Goal: Task Accomplishment & Management: Manage account settings

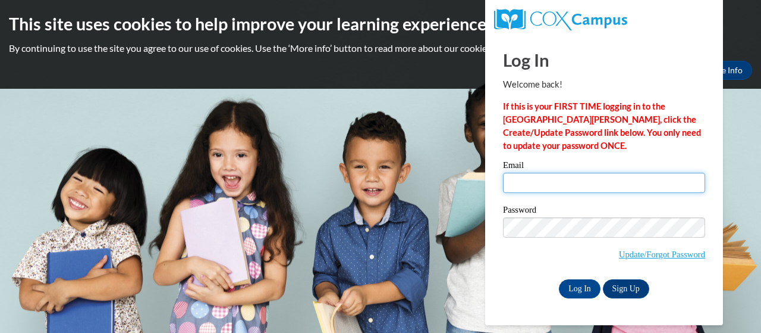
click at [554, 187] on input "Email" at bounding box center [604, 183] width 202 height 20
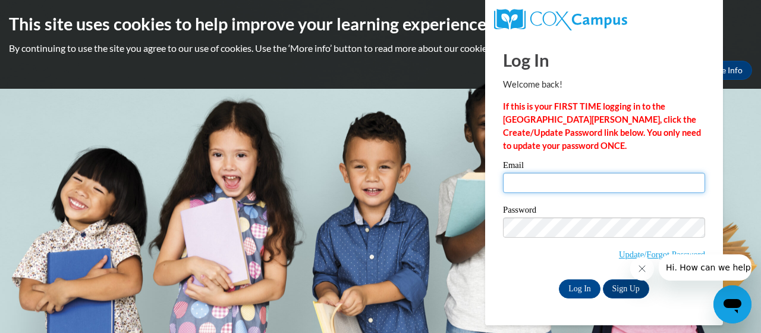
type input "[EMAIL_ADDRESS][DOMAIN_NAME]"
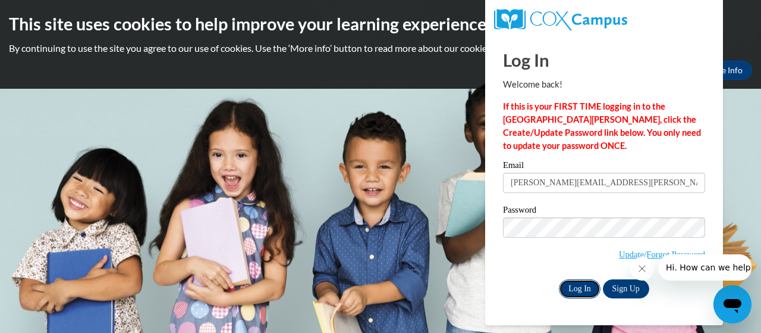
click at [582, 293] on input "Log In" at bounding box center [580, 288] width 42 height 19
click at [647, 270] on button "Close message from company" at bounding box center [642, 268] width 24 height 24
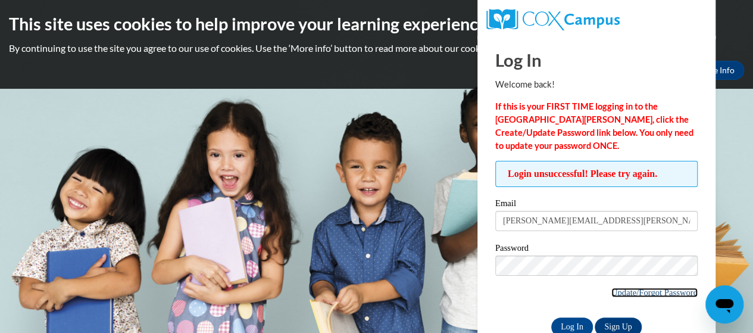
click at [616, 293] on link "Update/Forgot Password" at bounding box center [654, 292] width 86 height 10
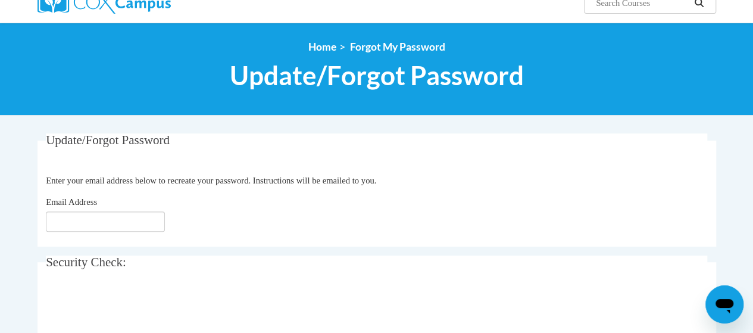
scroll to position [112, 0]
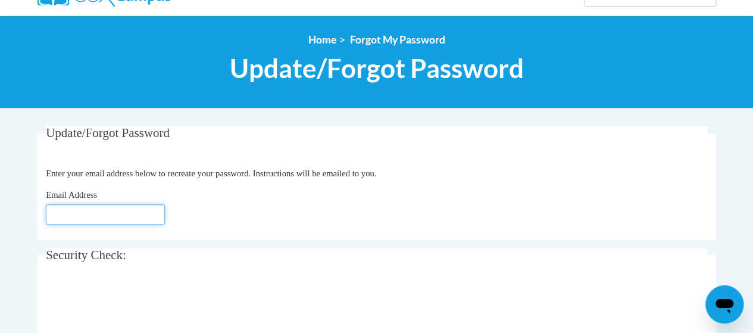
click at [56, 213] on input "Email Address" at bounding box center [105, 214] width 119 height 20
type input "vaughn.anita.g@muscogee.k12.ga.us"
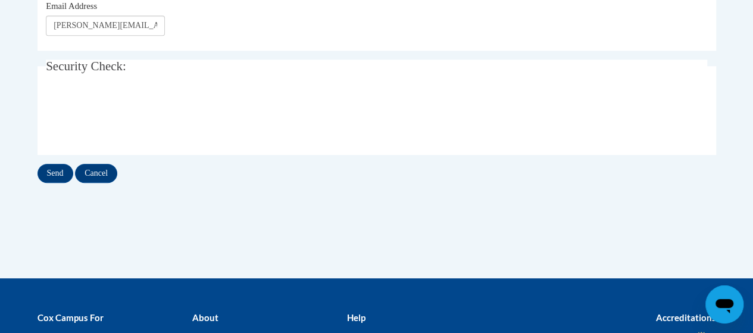
scroll to position [301, 0]
click at [53, 175] on input "Send" at bounding box center [55, 173] width 36 height 19
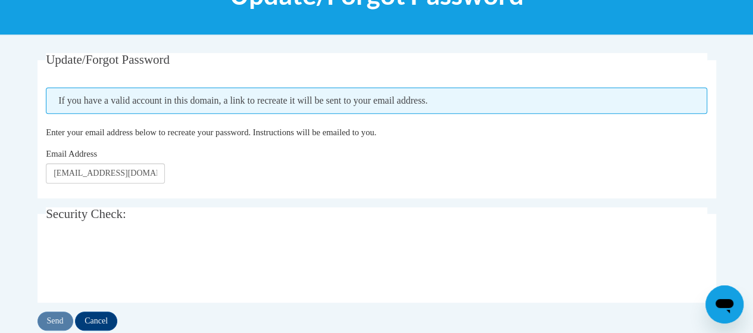
scroll to position [190, 0]
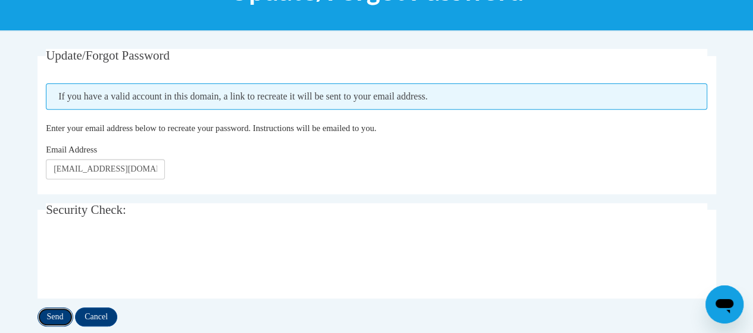
click at [56, 313] on input "Send" at bounding box center [55, 316] width 36 height 19
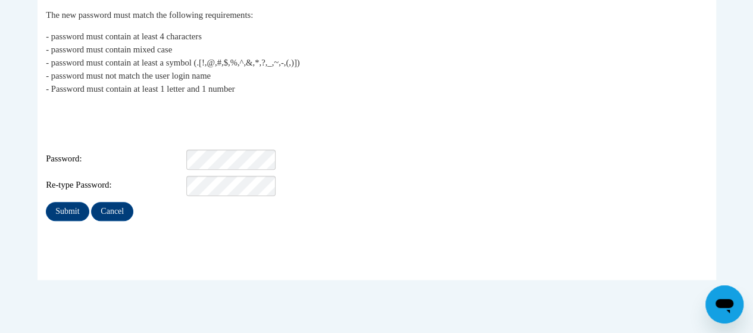
scroll to position [250, 0]
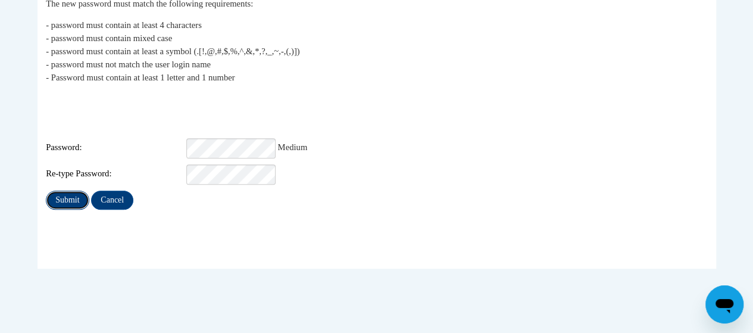
click at [66, 190] on input "Submit" at bounding box center [67, 199] width 43 height 19
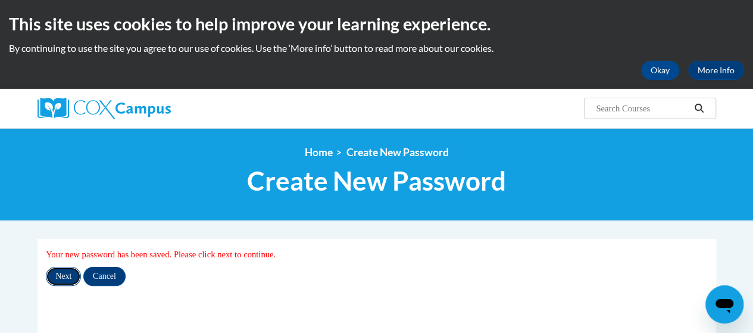
click at [62, 278] on input "Next" at bounding box center [63, 276] width 35 height 19
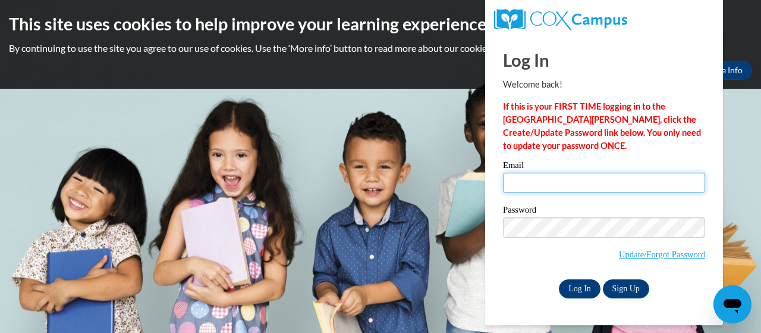
type input "[EMAIL_ADDRESS][DOMAIN_NAME]"
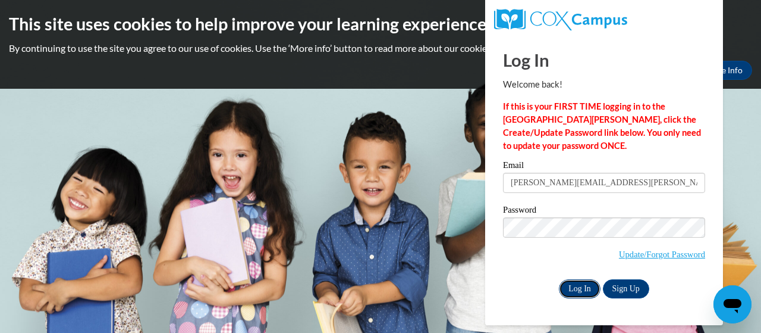
click at [577, 288] on input "Log In" at bounding box center [580, 288] width 42 height 19
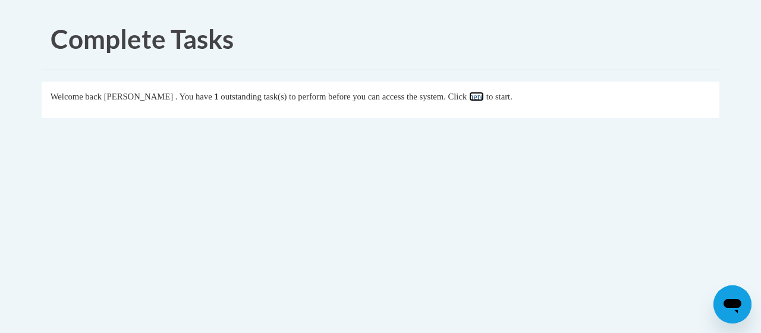
click at [484, 96] on link "here" at bounding box center [476, 97] width 15 height 10
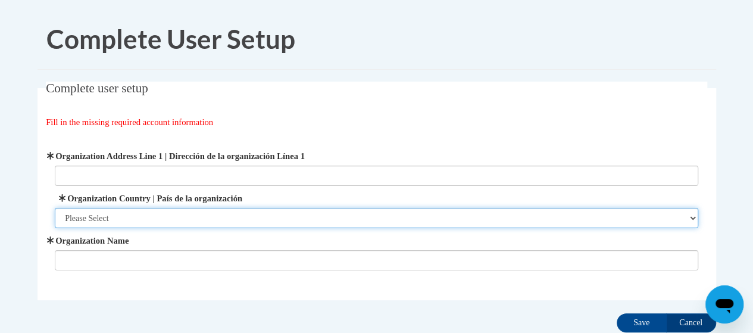
click at [208, 221] on select "Please Select United States | Estados Unidos Outside of the United States | Fue…" at bounding box center [376, 218] width 643 height 20
select select "ad49bcad-a171-4b2e-b99c-48b446064914"
click at [55, 208] on select "Please Select United States | Estados Unidos Outside of the United States | Fue…" at bounding box center [376, 218] width 643 height 20
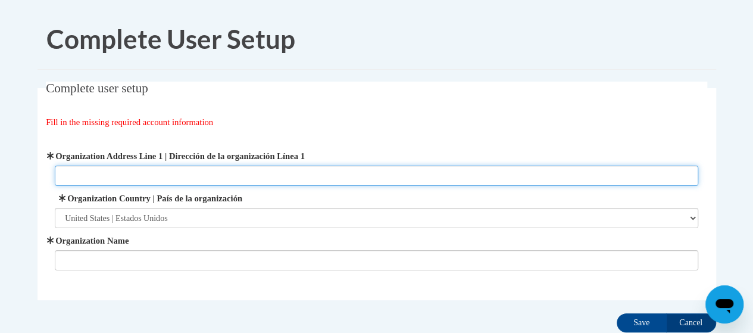
click at [134, 174] on input "Organization Address Line 1 | Dirección de la organización Línea 1" at bounding box center [376, 175] width 643 height 20
type input "1211"
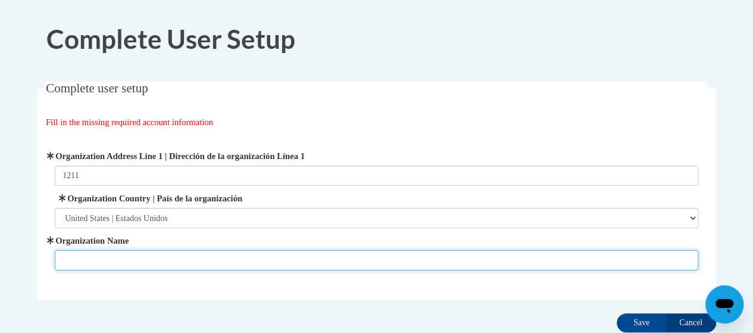
type input "Fox Elementary"
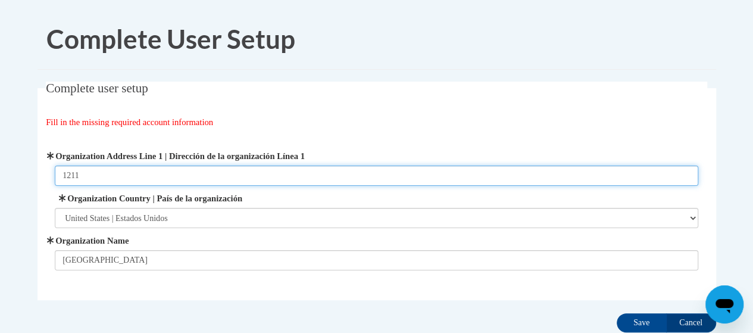
click at [138, 175] on input "1211" at bounding box center [376, 175] width 643 height 20
type input "600 38th Street, #7437"
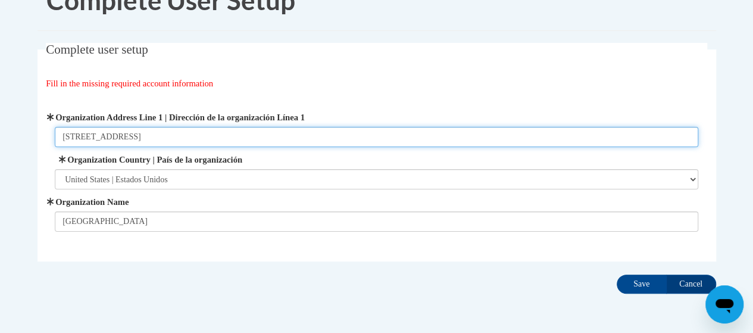
scroll to position [83, 0]
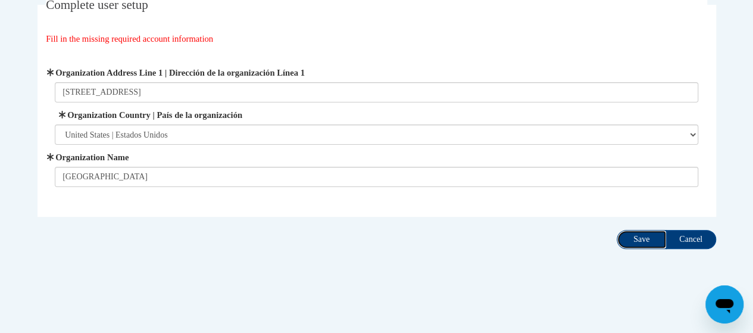
click at [644, 238] on input "Save" at bounding box center [641, 239] width 50 height 19
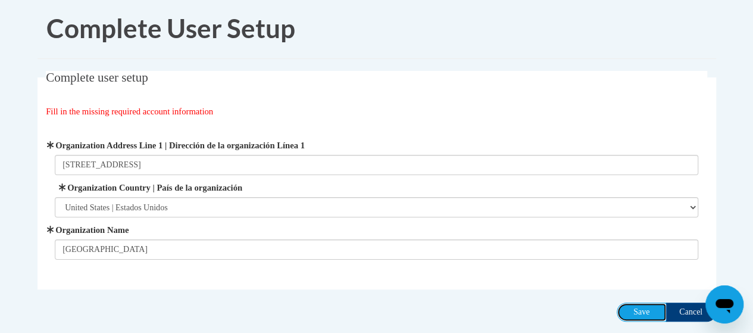
scroll to position [0, 0]
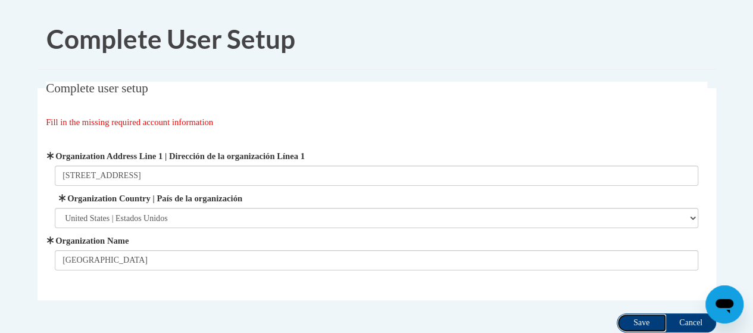
click at [635, 322] on input "Save" at bounding box center [641, 322] width 50 height 19
click at [684, 321] on input "Cancel" at bounding box center [691, 322] width 50 height 19
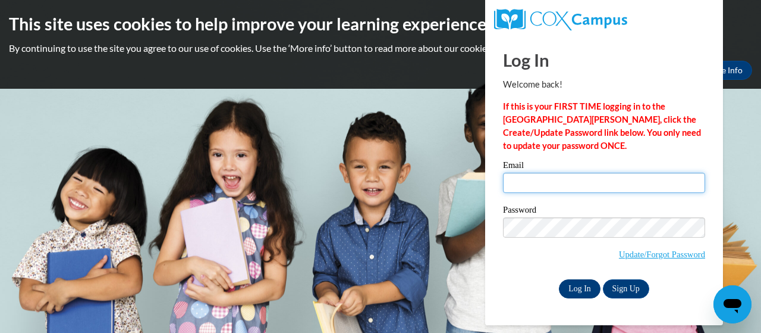
type input "[PERSON_NAME][EMAIL_ADDRESS][PERSON_NAME][DOMAIN_NAME]"
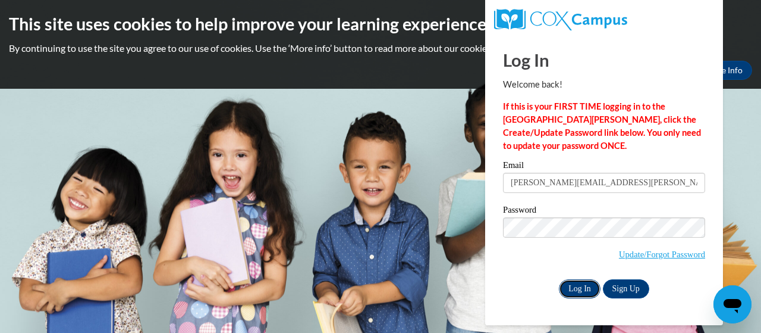
click at [572, 290] on input "Log In" at bounding box center [580, 288] width 42 height 19
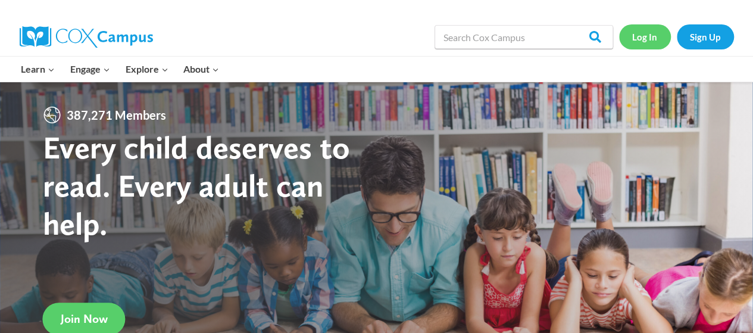
click at [642, 35] on link "Log In" at bounding box center [645, 36] width 52 height 24
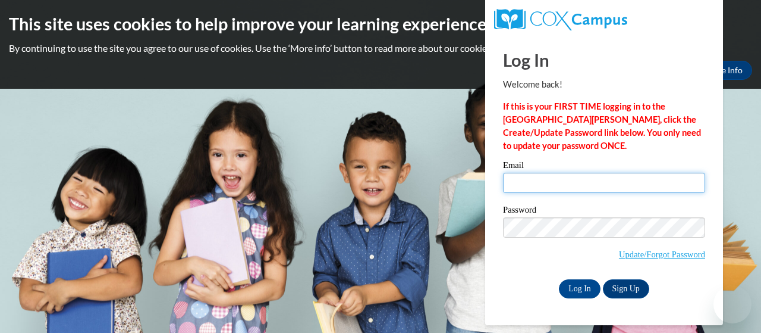
type input "[PERSON_NAME][EMAIL_ADDRESS][PERSON_NAME][DOMAIN_NAME]"
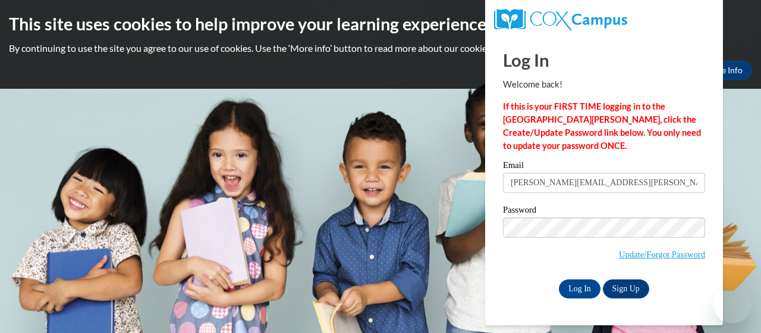
click at [564, 181] on input "[EMAIL_ADDRESS][DOMAIN_NAME]" at bounding box center [604, 183] width 202 height 20
click at [582, 291] on input "Log In" at bounding box center [580, 288] width 42 height 19
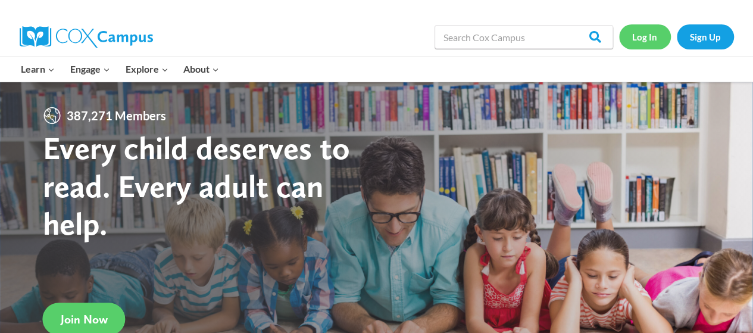
click at [642, 37] on link "Log In" at bounding box center [645, 36] width 52 height 24
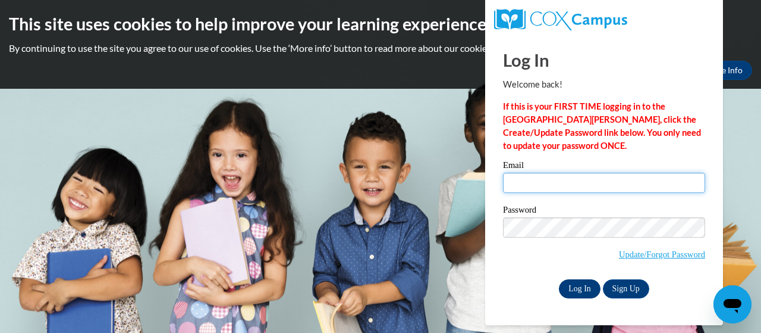
type input "[PERSON_NAME][EMAIL_ADDRESS][PERSON_NAME][DOMAIN_NAME]"
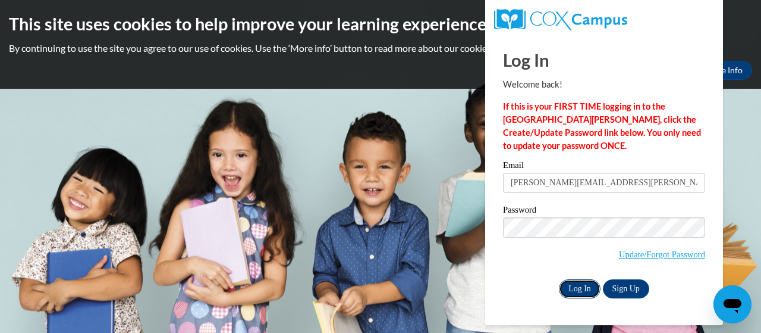
click at [575, 286] on input "Log In" at bounding box center [580, 288] width 42 height 19
click at [626, 252] on link "Update/Forgot Password" at bounding box center [662, 254] width 86 height 10
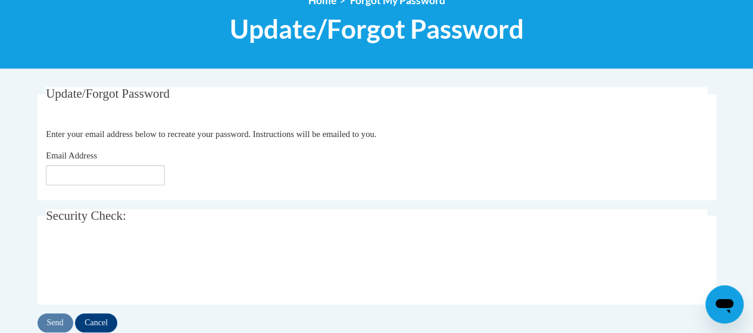
scroll to position [152, 0]
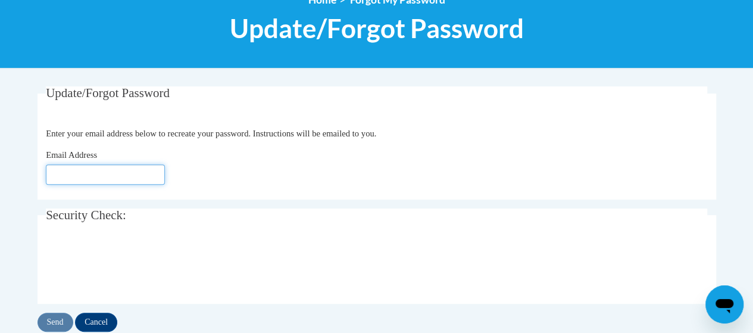
click at [141, 177] on input "Email Address" at bounding box center [105, 174] width 119 height 20
type input "[EMAIL_ADDRESS][DOMAIN_NAME]"
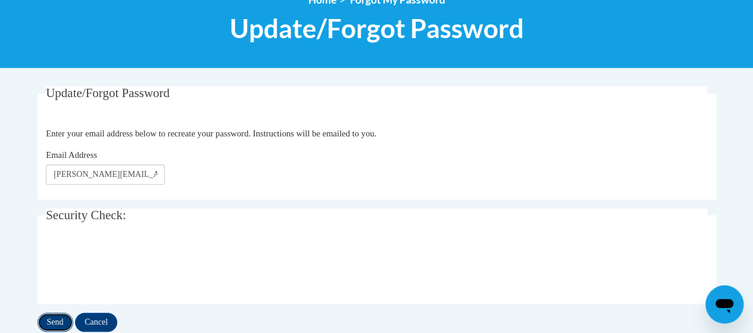
click at [54, 322] on input "Send" at bounding box center [55, 321] width 36 height 19
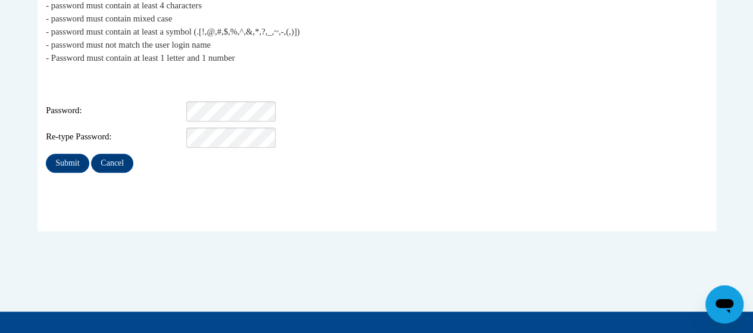
scroll to position [270, 0]
click at [118, 181] on fieldset "My Password The new password must match the following requirements: - password …" at bounding box center [376, 99] width 678 height 262
click at [70, 155] on input "Submit" at bounding box center [67, 162] width 43 height 19
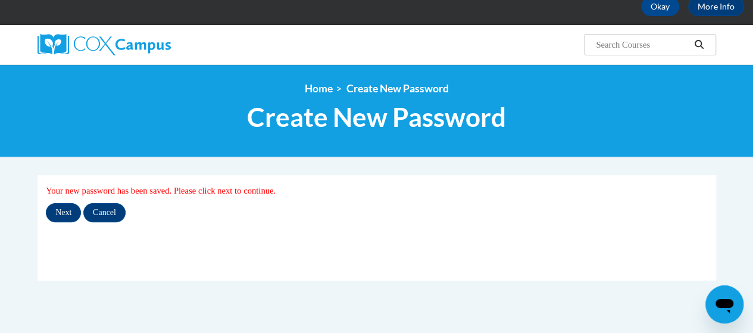
scroll to position [64, 0]
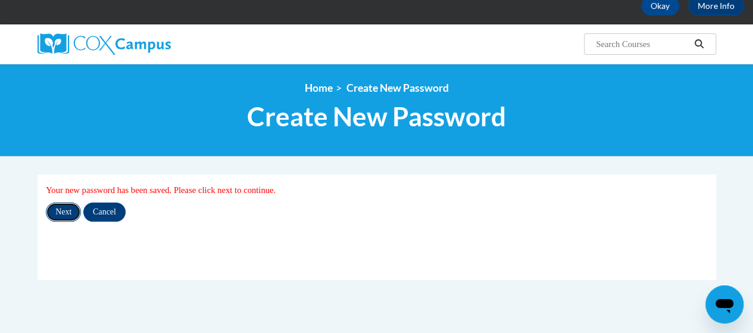
click at [62, 220] on input "Next" at bounding box center [63, 211] width 35 height 19
click at [62, 209] on input "Next" at bounding box center [63, 211] width 35 height 19
click at [657, 8] on button "Okay" at bounding box center [660, 5] width 38 height 19
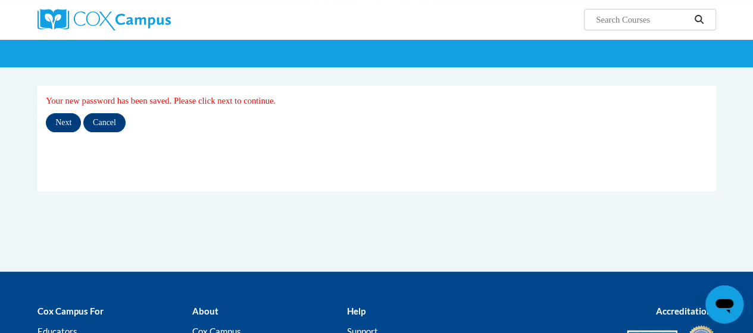
scroll to position [0, 0]
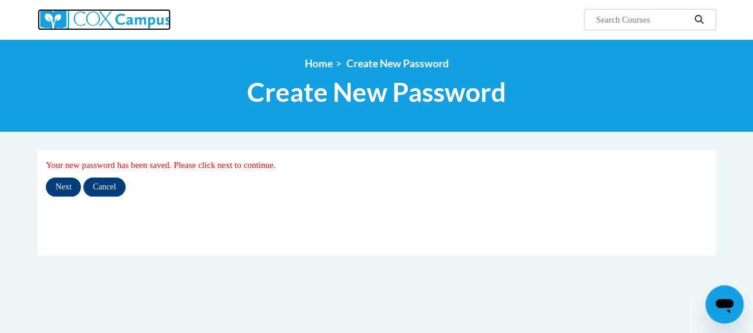
click at [125, 21] on img at bounding box center [103, 19] width 133 height 21
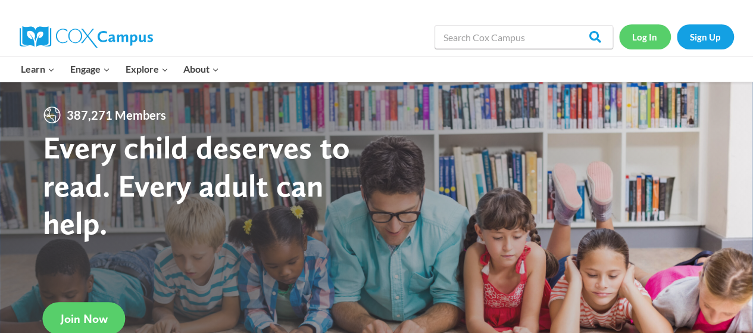
click at [640, 39] on link "Log In" at bounding box center [645, 36] width 52 height 24
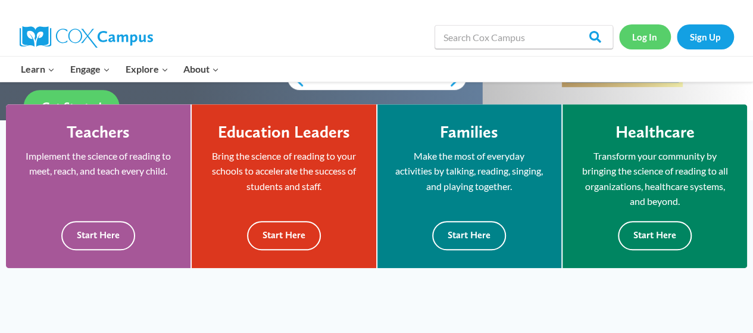
scroll to position [317, 0]
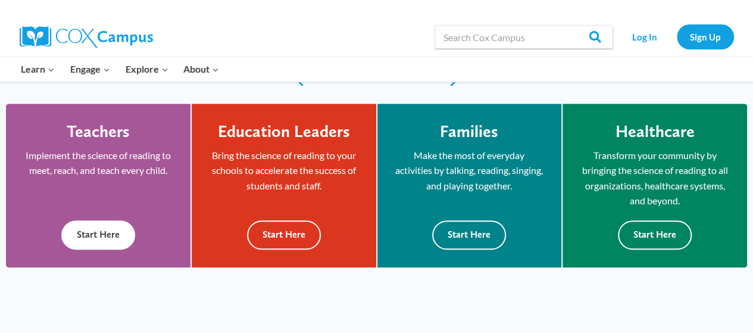
click at [89, 228] on button "Start Here" at bounding box center [98, 234] width 74 height 29
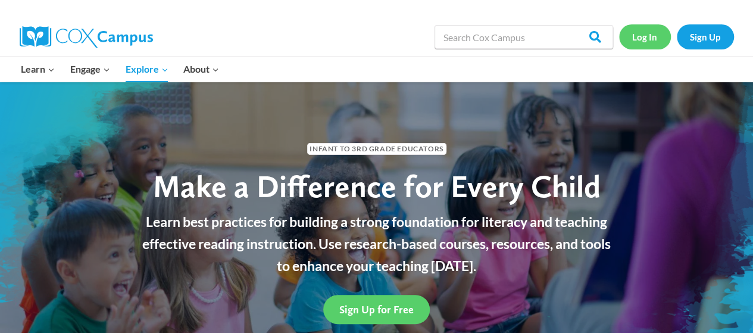
click at [645, 38] on link "Log In" at bounding box center [645, 36] width 52 height 24
